Goal: Check status: Check status

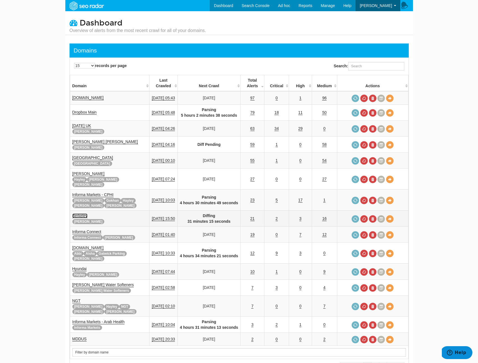
click at [82, 213] on link "Berkeley" at bounding box center [79, 215] width 15 height 5
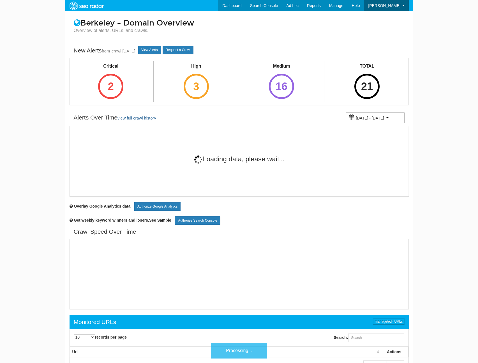
scroll to position [22, 0]
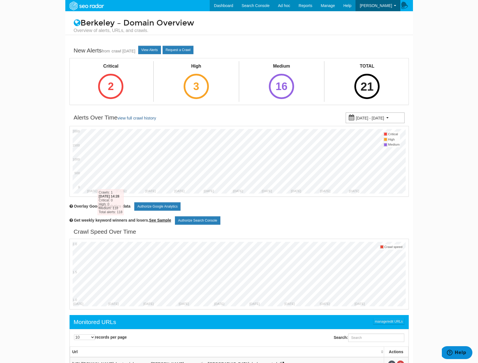
click at [367, 92] on div "21" at bounding box center [366, 86] width 25 height 25
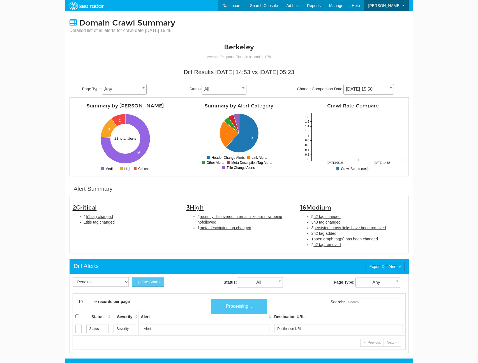
scroll to position [22, 0]
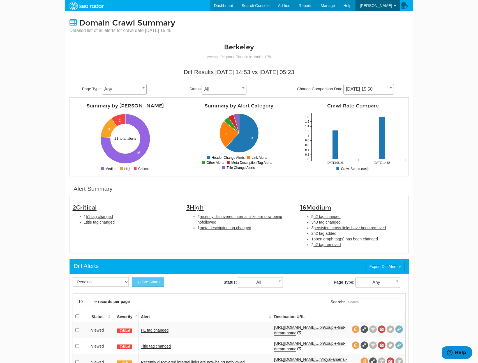
click at [355, 91] on span "08/18/2025 15:50" at bounding box center [369, 89] width 50 height 8
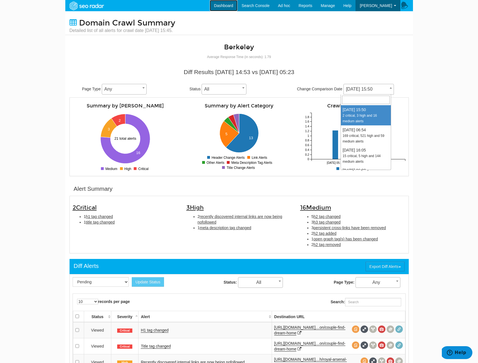
click at [226, 7] on link "Dashboard" at bounding box center [224, 5] width 28 height 11
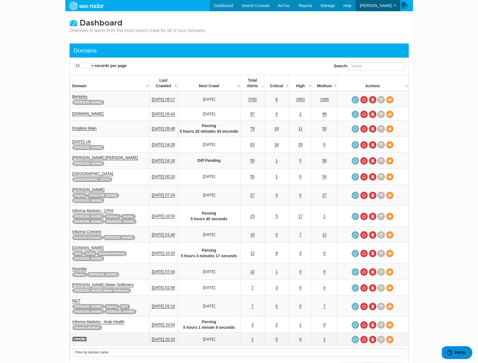
click at [80, 336] on link "MDDUS" at bounding box center [79, 338] width 14 height 5
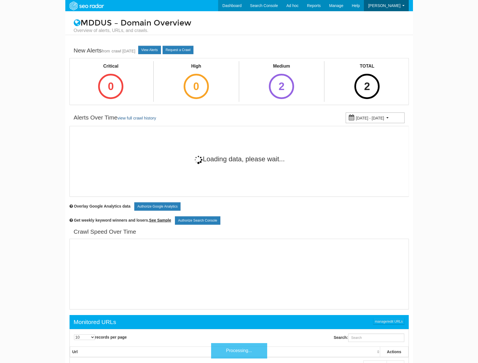
scroll to position [22, 0]
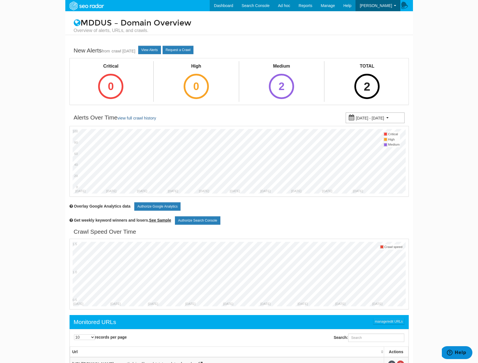
click at [363, 87] on div "2" at bounding box center [366, 86] width 25 height 25
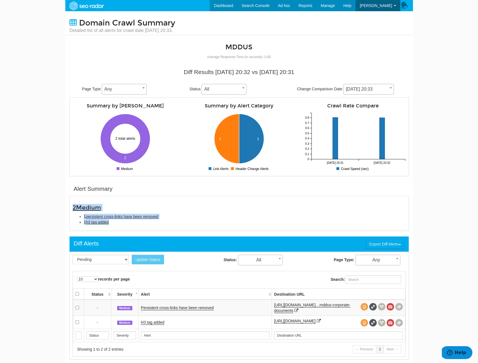
drag, startPoint x: 122, startPoint y: 223, endPoint x: 63, endPoint y: 207, distance: 60.4
click at [63, 207] on body "Dashboard Search Console Ad hoc Internet Archive Diff tool Mobile vs. Desktop F…" at bounding box center [239, 181] width 478 height 363
copy div "2 Medium 1 persistent cross-links have been removed 1 h3 tag added"
